Goal: Task Accomplishment & Management: Manage account settings

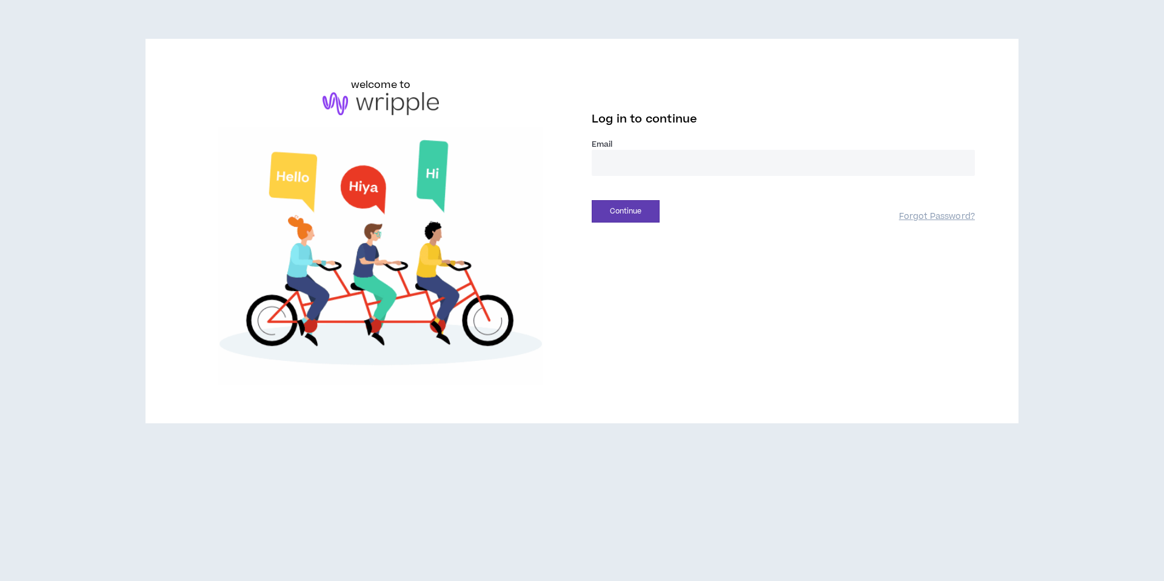
click at [660, 160] on input "email" at bounding box center [783, 163] width 383 height 26
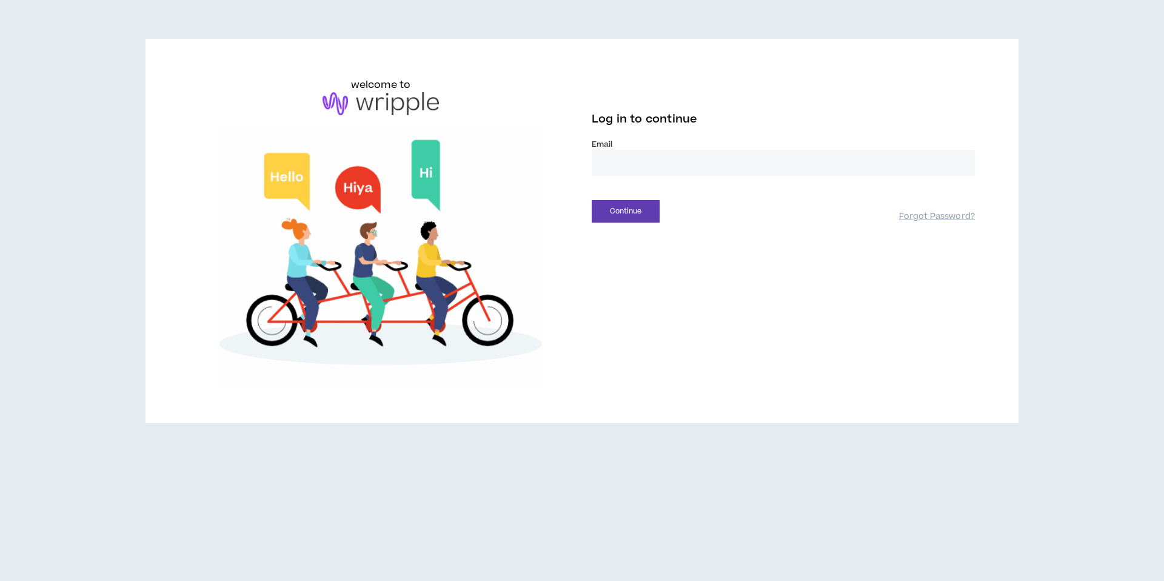
type input "**********"
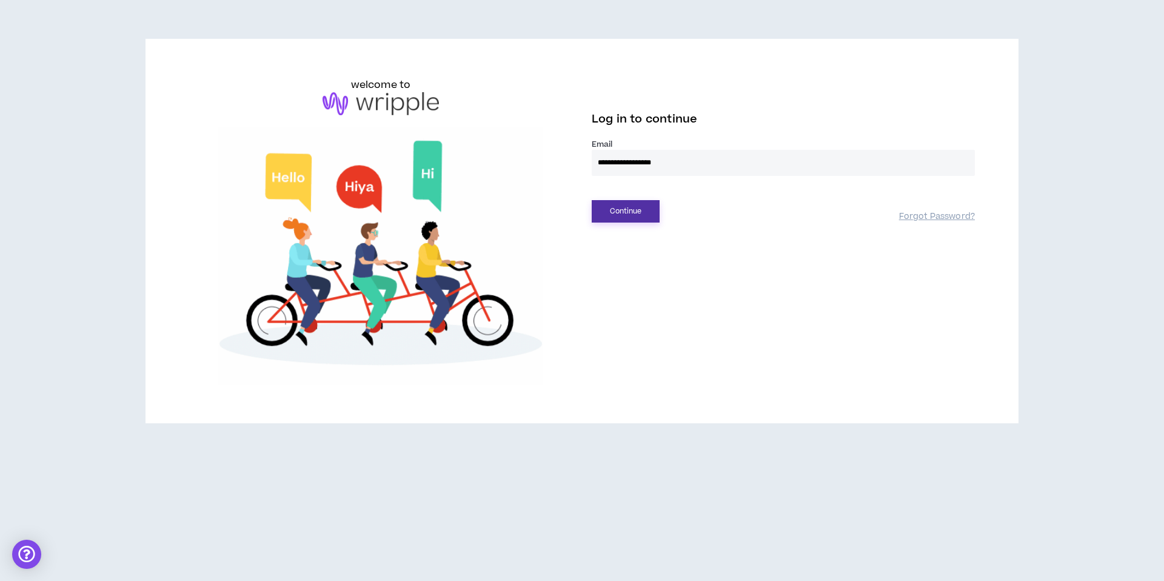
click at [628, 206] on button "Continue" at bounding box center [626, 211] width 68 height 22
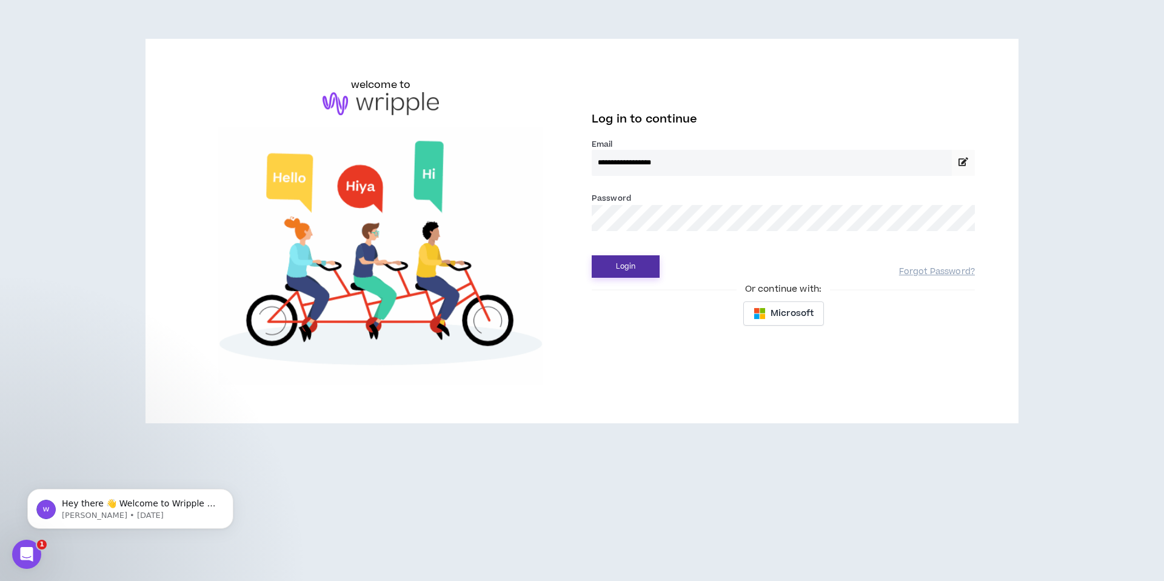
click at [630, 267] on button "Login" at bounding box center [626, 266] width 68 height 22
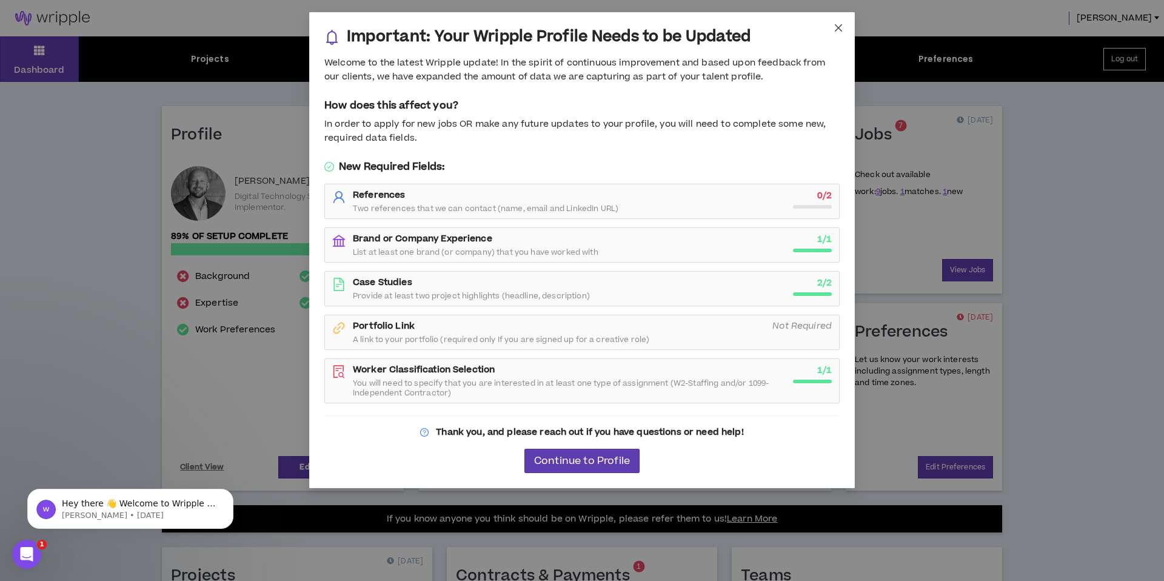
click at [834, 27] on icon "close" at bounding box center [839, 28] width 10 height 10
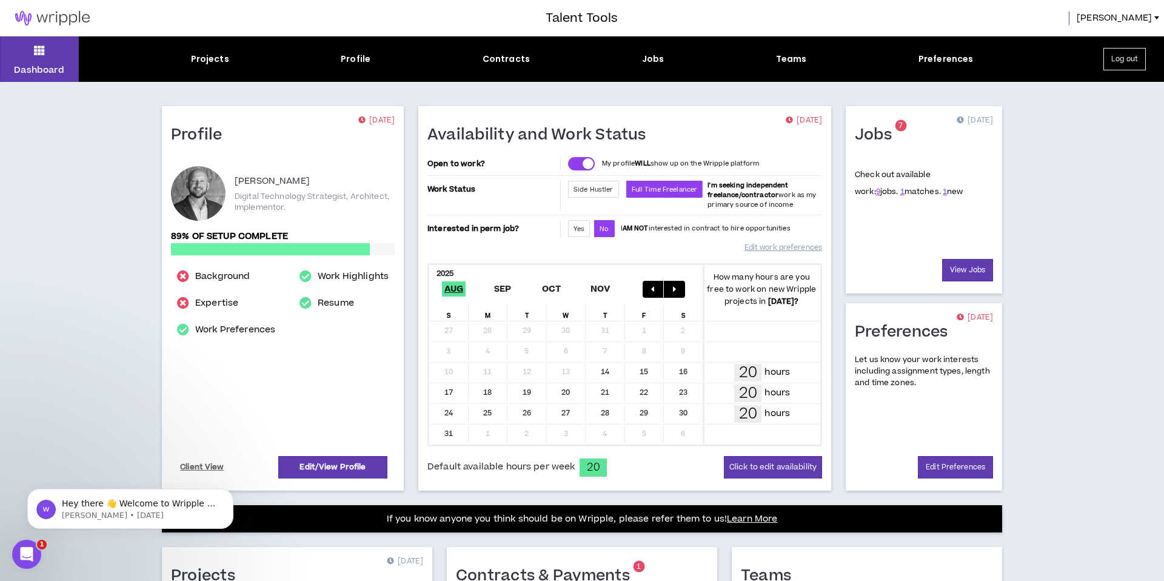
click at [833, 27] on div "Talent Tools [PERSON_NAME]" at bounding box center [582, 18] width 1164 height 36
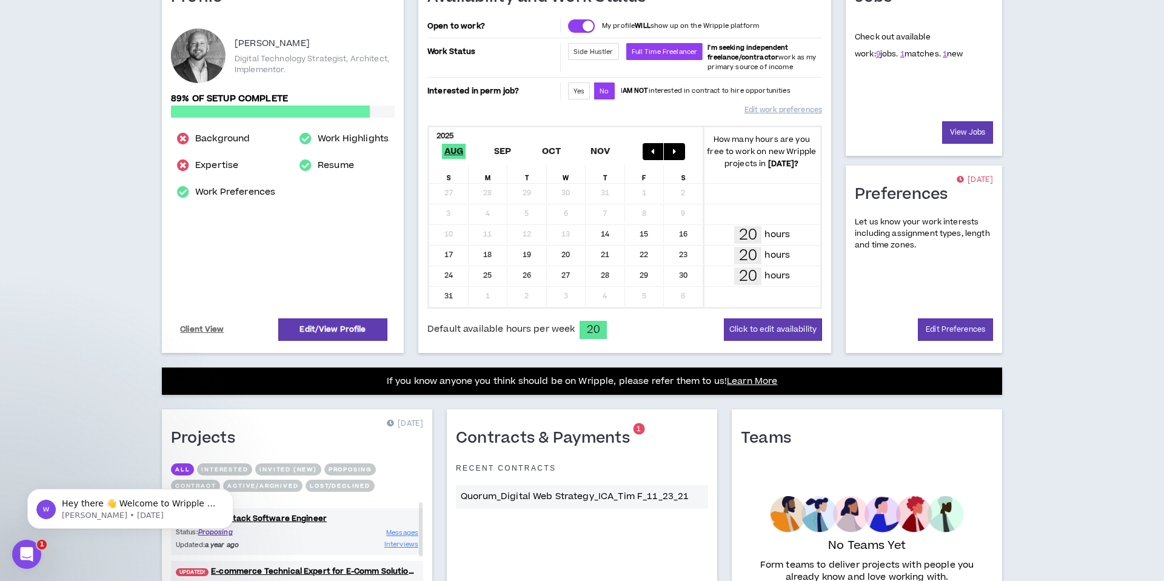
scroll to position [258, 0]
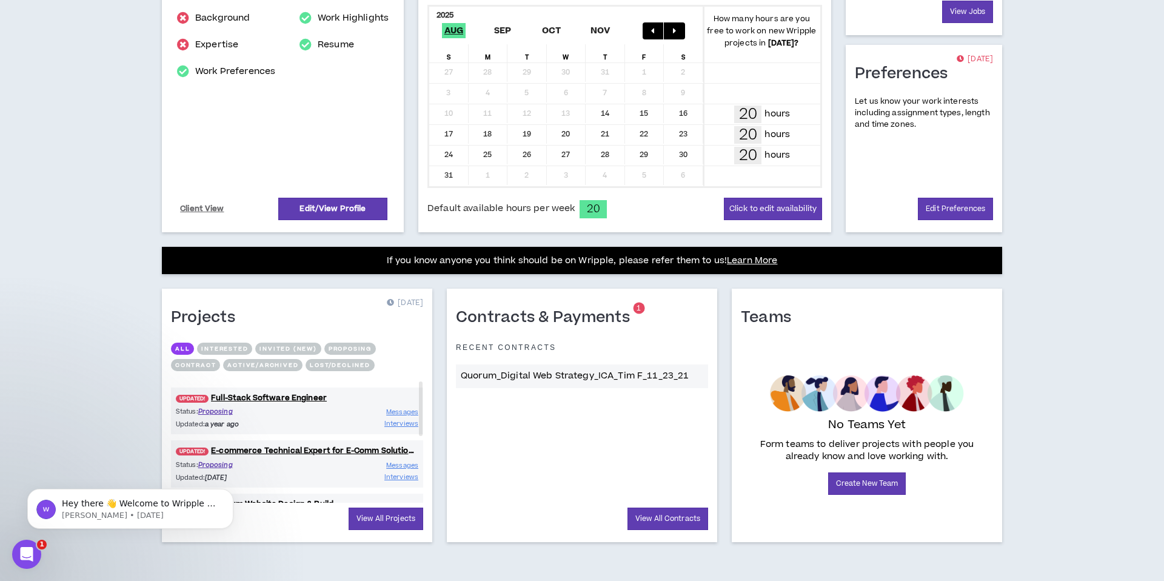
click at [877, 182] on div "Let us know your work interests including assignment types, length and time zon…" at bounding box center [924, 147] width 138 height 102
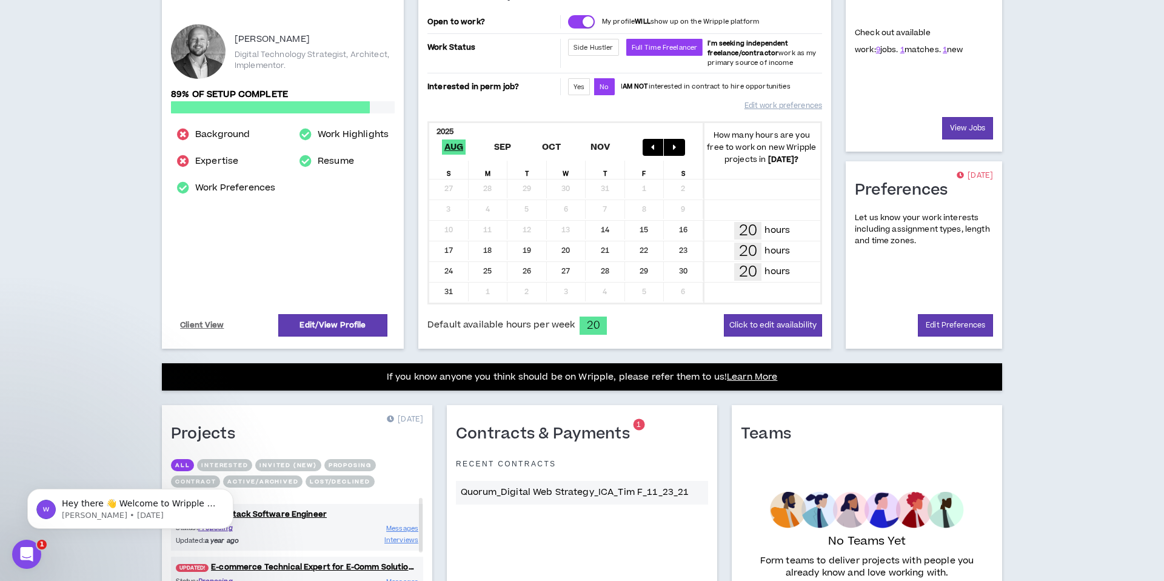
scroll to position [50, 0]
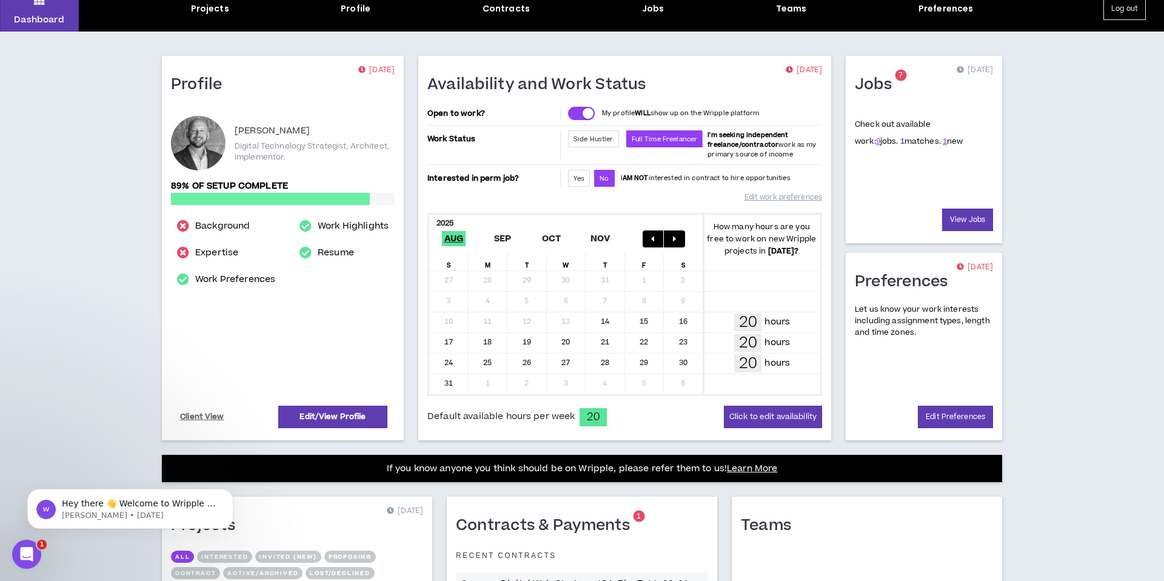
click at [900, 142] on link "1" at bounding box center [902, 141] width 4 height 11
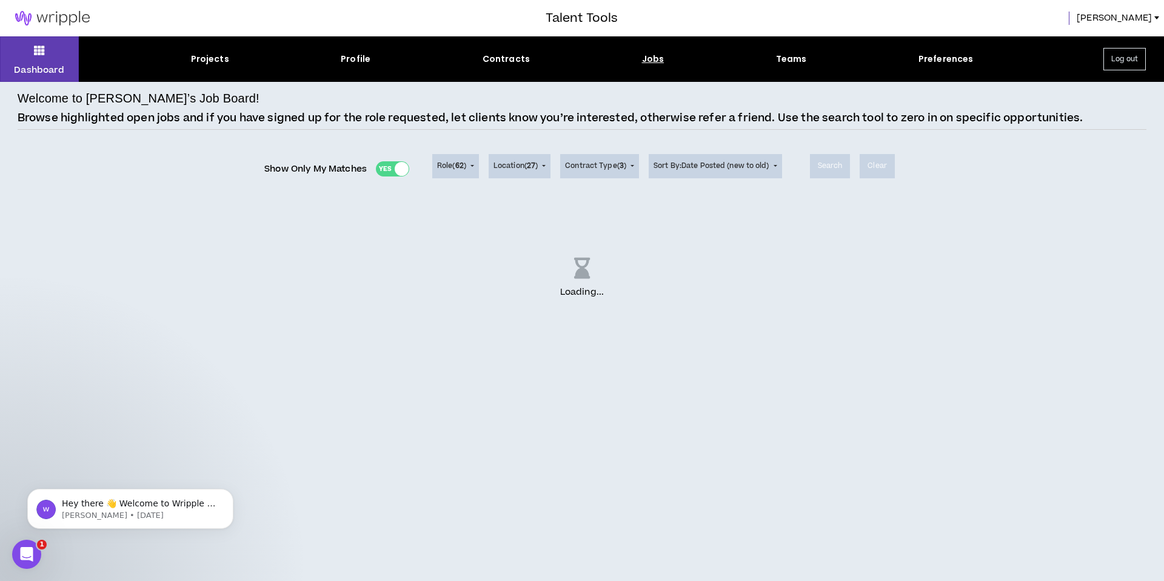
click at [588, 207] on div "Loading ..." at bounding box center [582, 279] width 1129 height 152
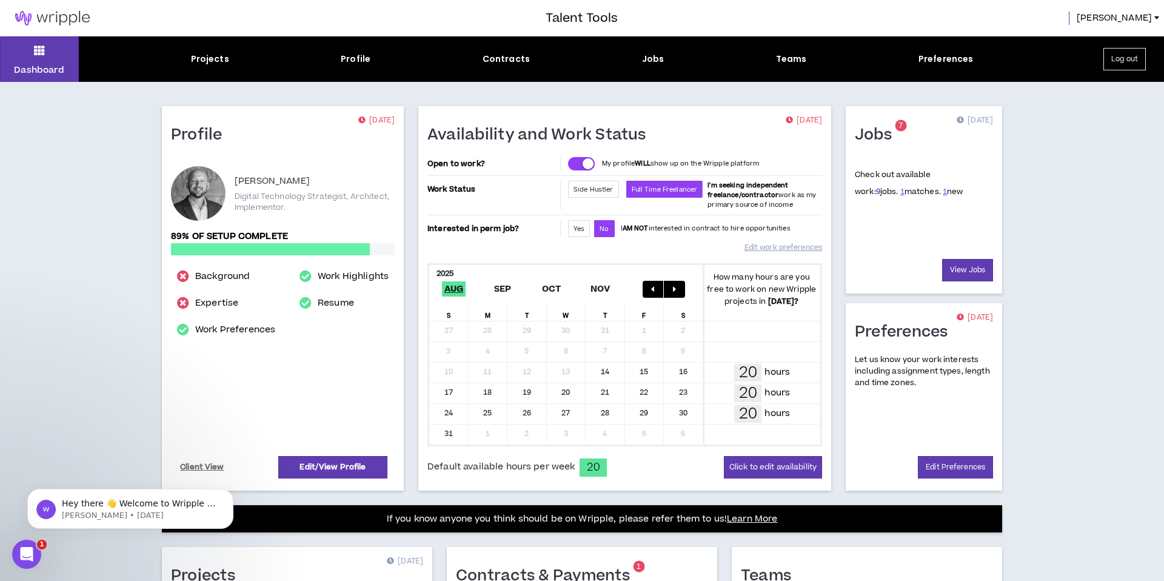
click at [876, 193] on link "9" at bounding box center [878, 191] width 4 height 11
